Goal: Communication & Community: Connect with others

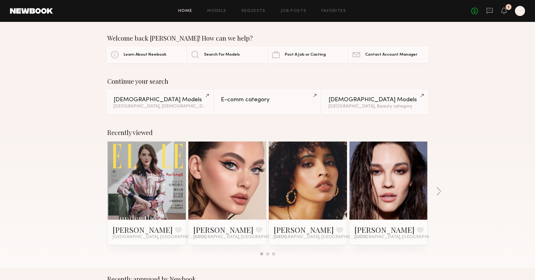
click at [487, 15] on div "No fees up to $5,000 1 C" at bounding box center [498, 11] width 54 height 10
click at [487, 11] on icon at bounding box center [489, 10] width 7 height 7
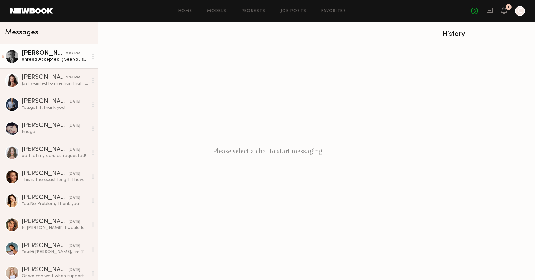
click at [37, 60] on div "Unread: Accepted :) See you soon" at bounding box center [55, 60] width 67 height 6
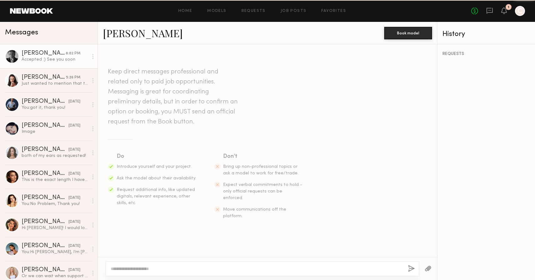
scroll to position [2053, 0]
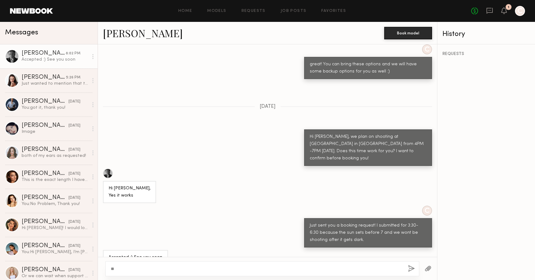
type textarea "*"
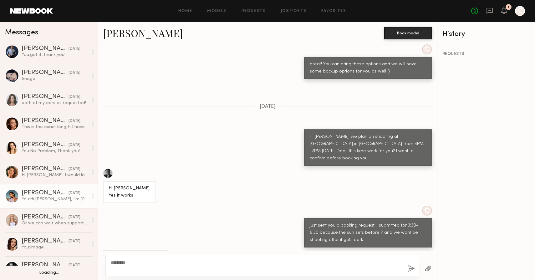
scroll to position [53, 0]
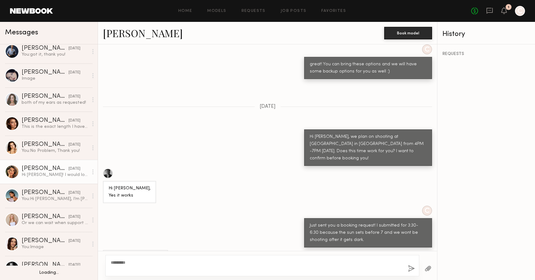
type textarea "********"
click at [44, 166] on div "[PERSON_NAME]" at bounding box center [45, 169] width 47 height 6
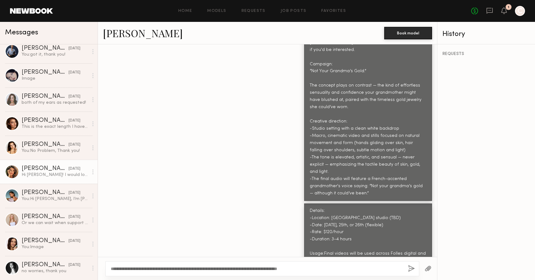
scroll to position [1225, 0]
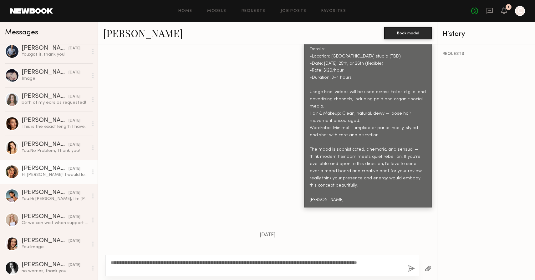
drag, startPoint x: 346, startPoint y: 261, endPoint x: 355, endPoint y: 282, distance: 23.1
click at [355, 280] on html "Home Models Requests Job Posts Favorites Sign Out No fees up to $5,000 1 C Mess…" at bounding box center [267, 140] width 535 height 280
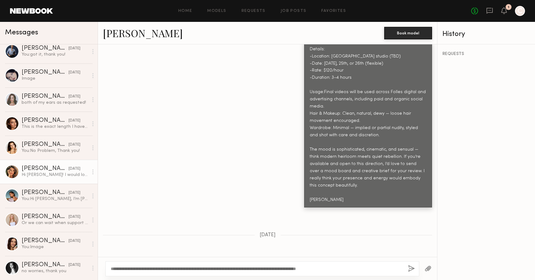
type textarea "**********"
click at [410, 269] on button "button" at bounding box center [411, 269] width 7 height 8
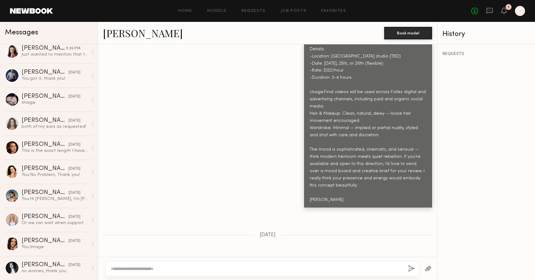
scroll to position [0, 0]
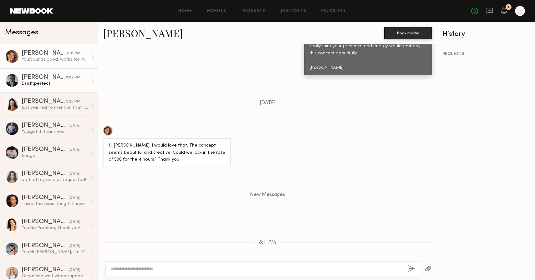
click at [59, 82] on div "Draft: perfect!" at bounding box center [55, 84] width 67 height 6
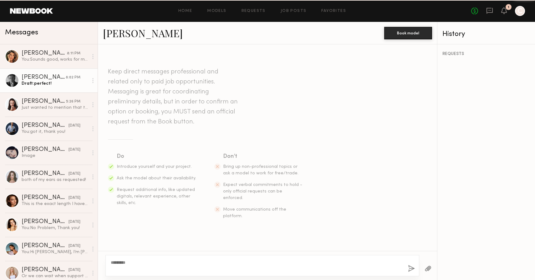
scroll to position [2053, 0]
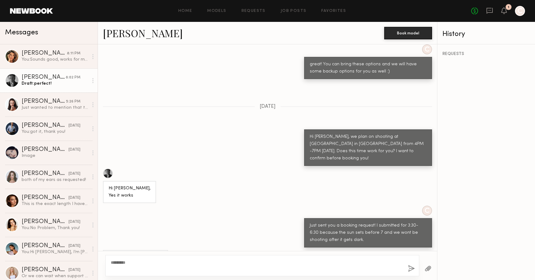
click at [410, 269] on button "button" at bounding box center [411, 269] width 7 height 8
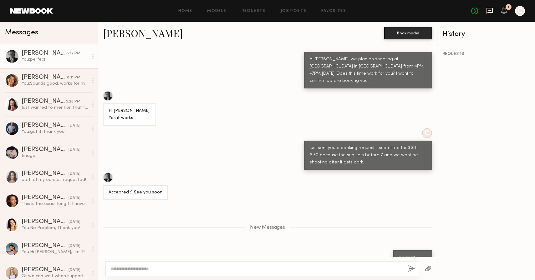
click at [492, 7] on icon at bounding box center [489, 10] width 7 height 7
